Goal: Information Seeking & Learning: Learn about a topic

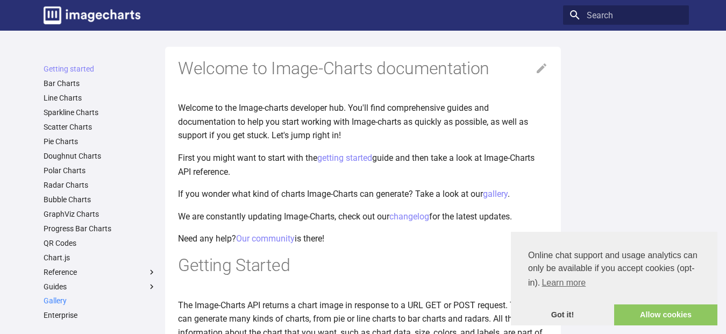
click at [53, 300] on link "Gallery" at bounding box center [100, 301] width 113 height 10
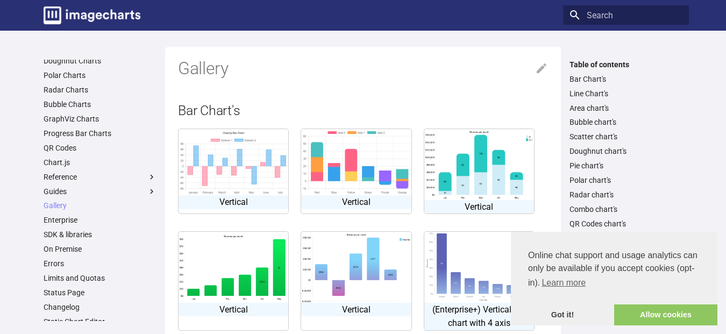
scroll to position [101, 0]
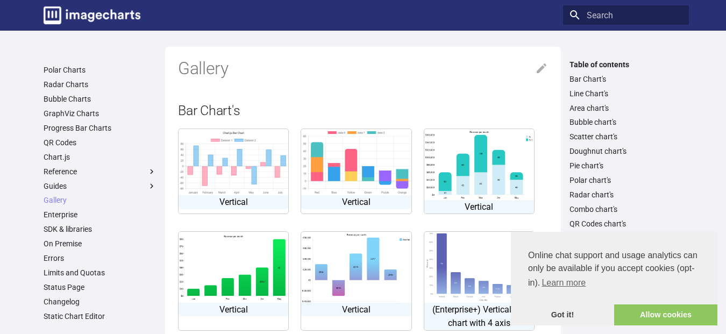
drag, startPoint x: 166, startPoint y: 266, endPoint x: 171, endPoint y: 295, distance: 30.0
click at [72, 111] on link "GraphViz Charts" at bounding box center [100, 114] width 113 height 10
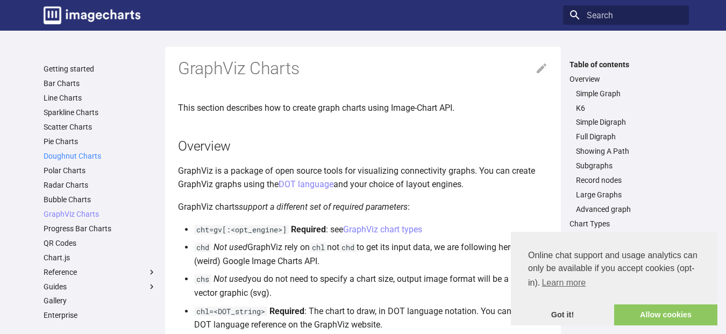
click at [81, 159] on link "Doughnut Charts" at bounding box center [100, 156] width 113 height 10
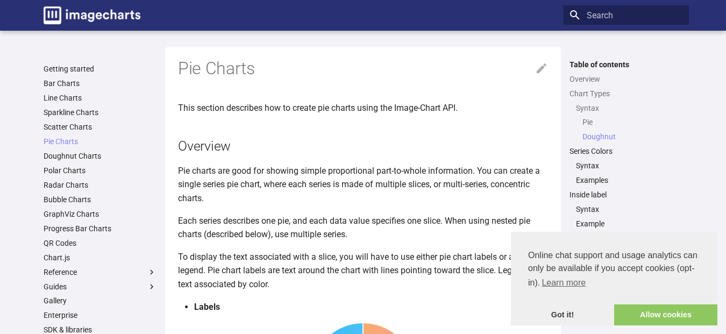
scroll to position [1401, 0]
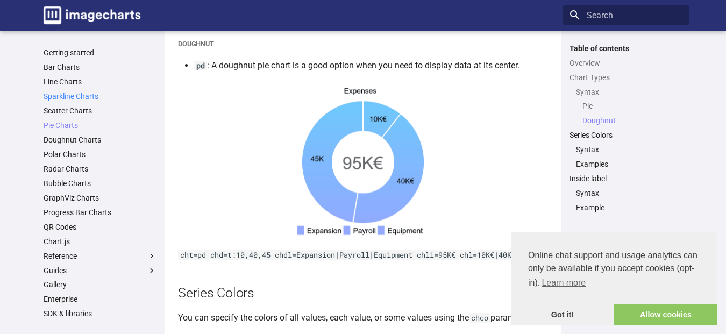
click at [74, 98] on link "Sparkline Charts" at bounding box center [100, 96] width 113 height 10
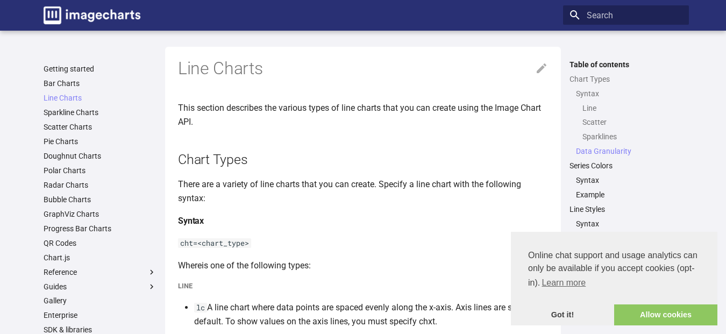
scroll to position [1135, 0]
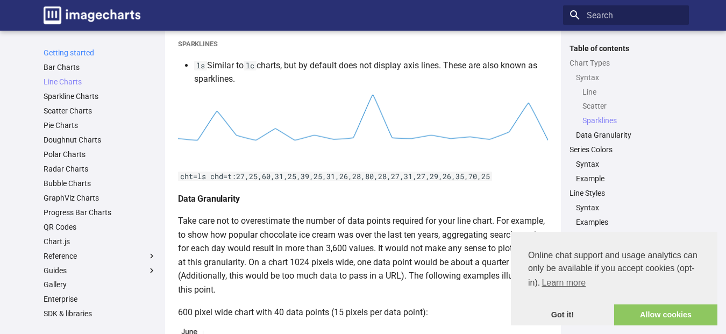
click at [71, 50] on link "Getting started" at bounding box center [100, 53] width 113 height 10
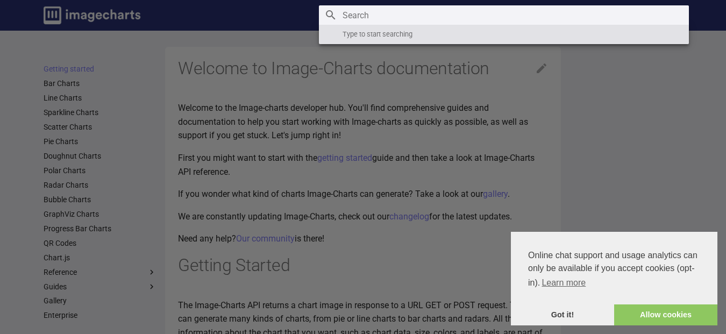
click at [595, 13] on input "Search" at bounding box center [504, 14] width 370 height 19
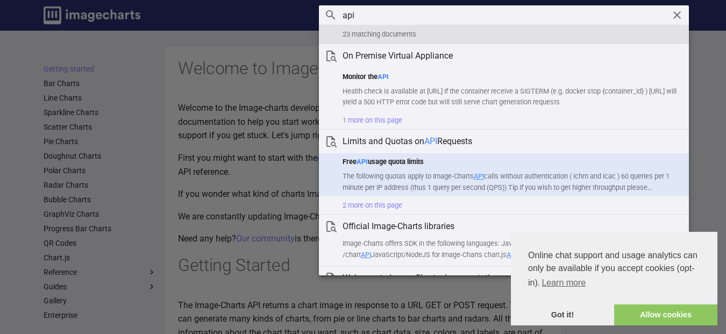
type input "api"
click at [364, 164] on mark "API" at bounding box center [362, 162] width 11 height 8
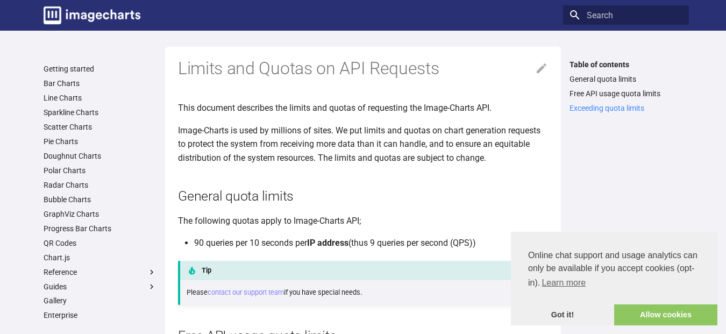
click at [607, 109] on link "Exceeding quota limits" at bounding box center [625, 108] width 113 height 10
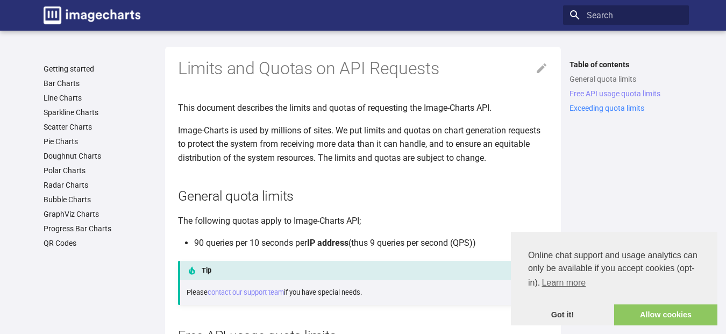
scroll to position [297, 0]
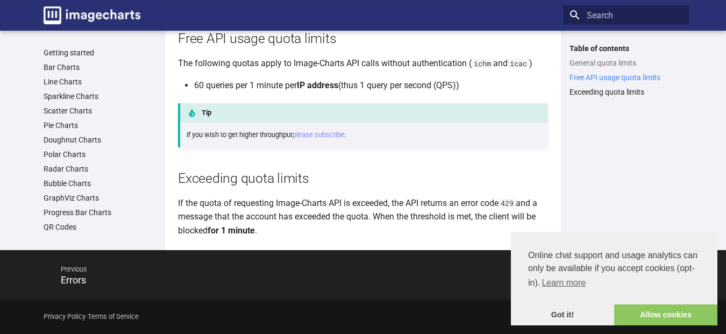
click at [604, 80] on link "Free API usage quota limits" at bounding box center [625, 78] width 113 height 10
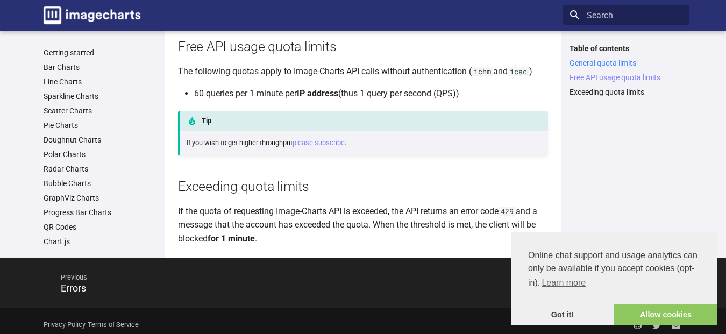
click at [607, 65] on link "General quota limits" at bounding box center [625, 63] width 113 height 10
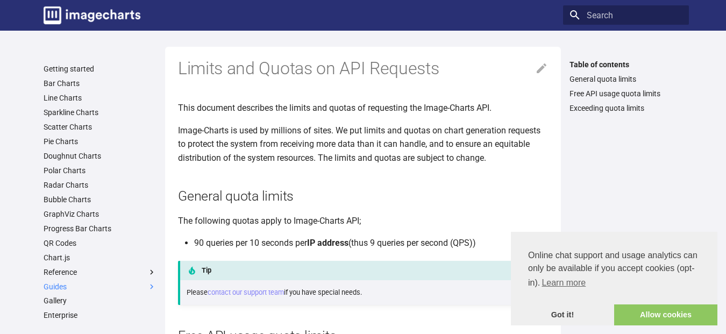
click at [58, 287] on label "Guides" at bounding box center [100, 287] width 113 height 10
click at [0, 0] on input "Guides" at bounding box center [0, 0] width 0 height 0
click at [77, 71] on link "Getting started" at bounding box center [100, 69] width 113 height 10
